Goal: Information Seeking & Learning: Learn about a topic

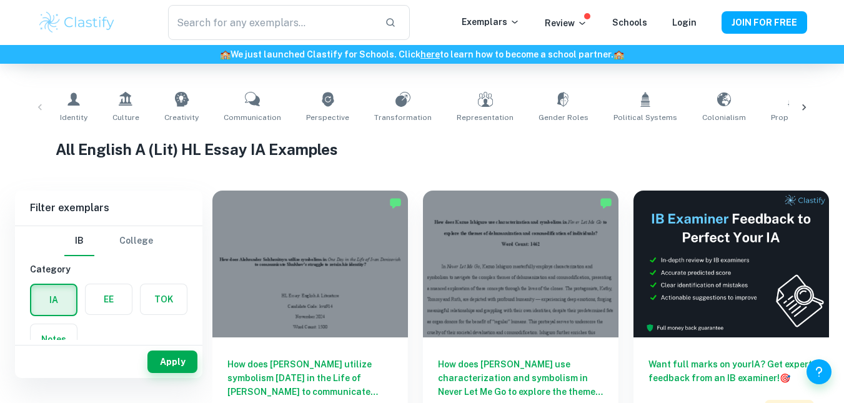
scroll to position [68, 0]
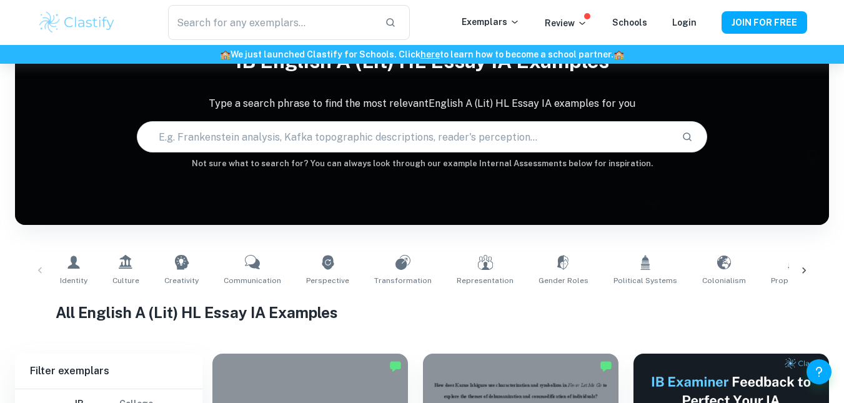
click at [415, 134] on input "text" at bounding box center [405, 136] width 534 height 35
type input "parasite"
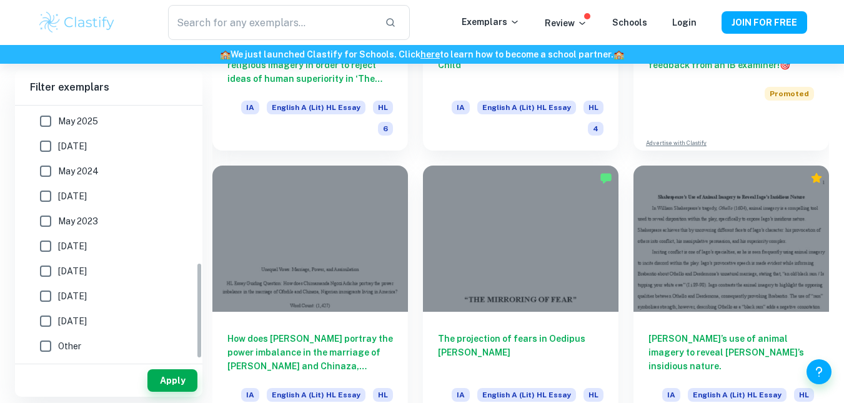
scroll to position [544, 0]
click at [348, 261] on div at bounding box center [311, 238] width 196 height 147
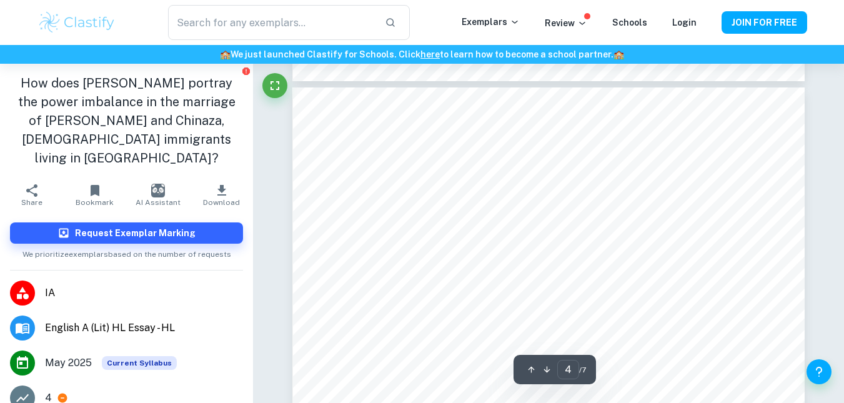
scroll to position [2162, 0]
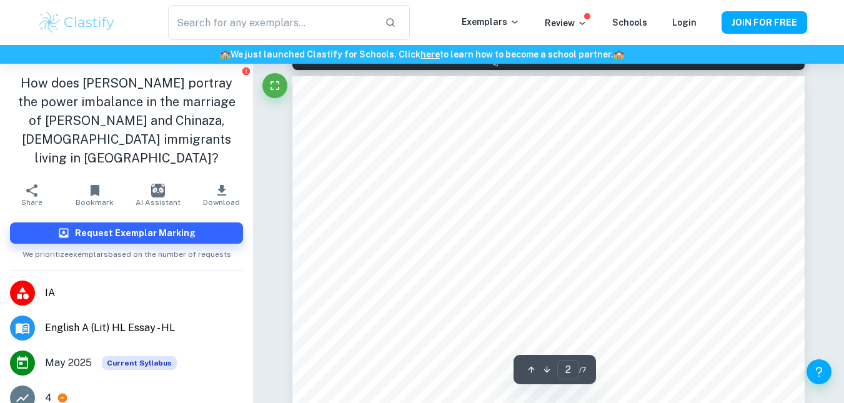
type input "1"
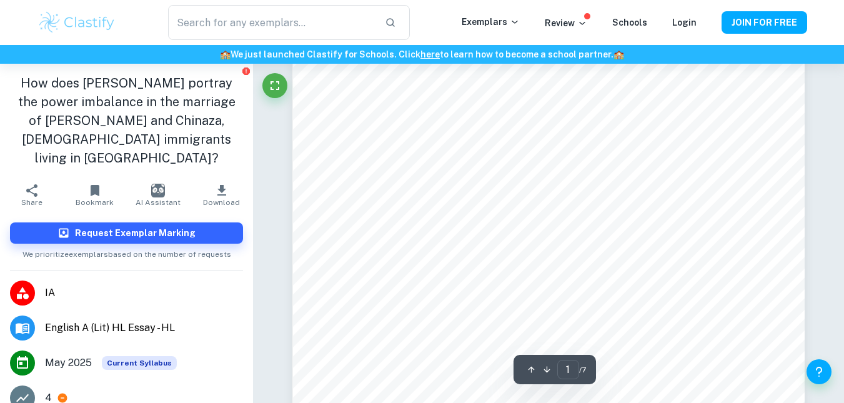
scroll to position [0, 0]
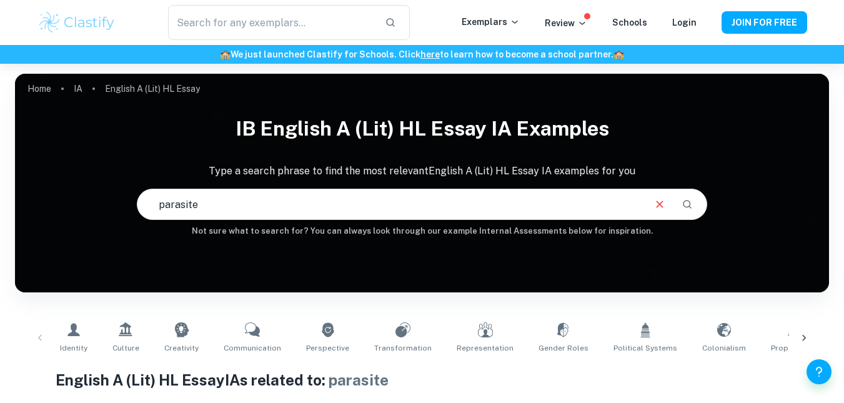
scroll to position [206, 0]
